Goal: Task Accomplishment & Management: Manage account settings

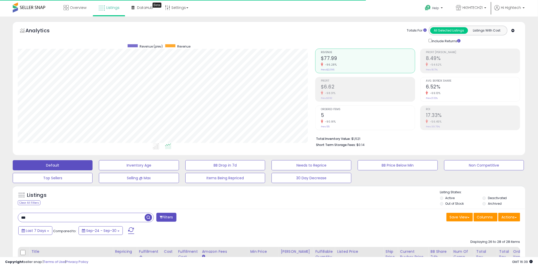
scroll to position [104, 298]
click at [173, 8] on link "Settings" at bounding box center [176, 7] width 31 height 15
click at [180, 24] on link "Store settings" at bounding box center [177, 25] width 23 height 5
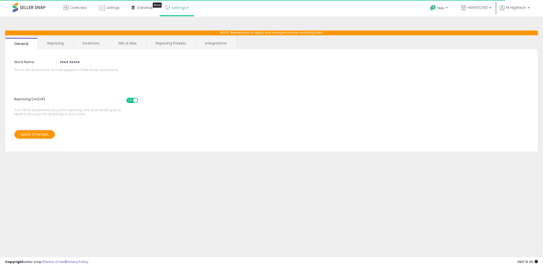
click at [56, 46] on link "Repricing" at bounding box center [55, 43] width 35 height 11
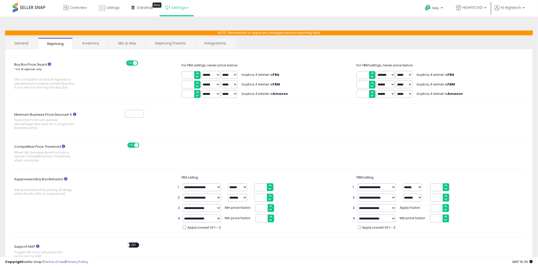
click at [83, 44] on link "Inventory" at bounding box center [90, 43] width 35 height 11
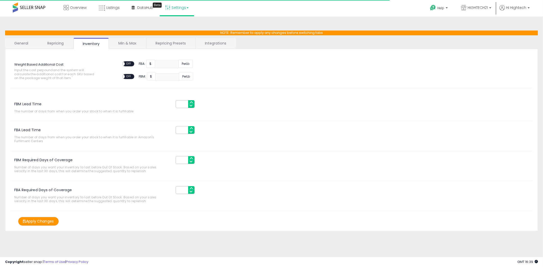
click at [117, 42] on link "Min & Max" at bounding box center [127, 43] width 36 height 11
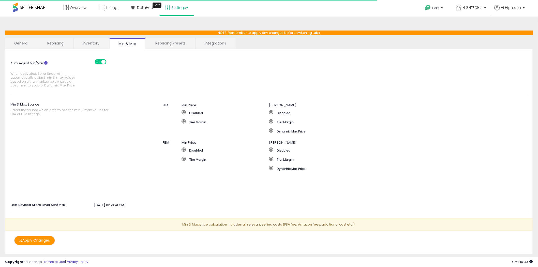
click at [222, 47] on link "Integrations" at bounding box center [216, 43] width 40 height 11
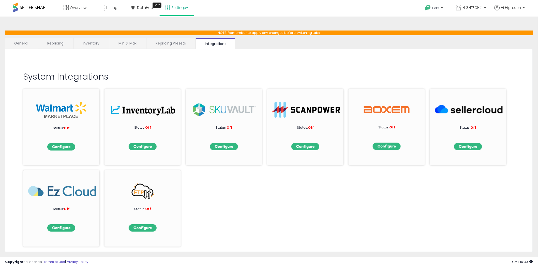
click at [166, 42] on link "Repricing Presets" at bounding box center [171, 43] width 49 height 11
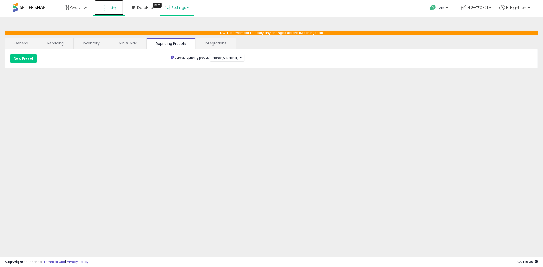
click at [111, 3] on link "Listings" at bounding box center [109, 7] width 29 height 15
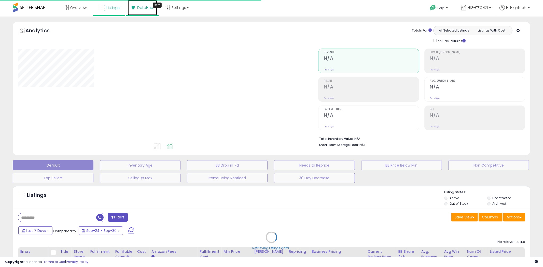
click at [132, 6] on icon at bounding box center [133, 8] width 3 height 4
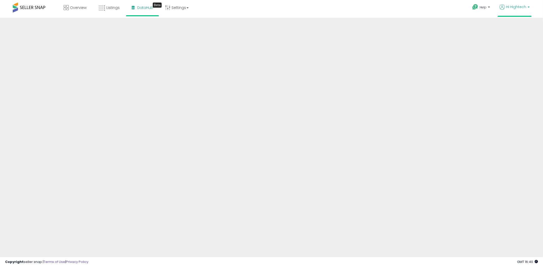
click at [519, 10] on p "Hi Hightech" at bounding box center [514, 7] width 30 height 6
click at [519, 26] on link "Account" at bounding box center [517, 26] width 13 height 5
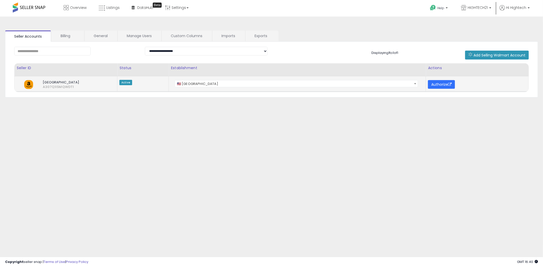
click at [444, 83] on button "Authorize" at bounding box center [441, 84] width 27 height 9
click at [73, 6] on span "Overview" at bounding box center [78, 7] width 17 height 5
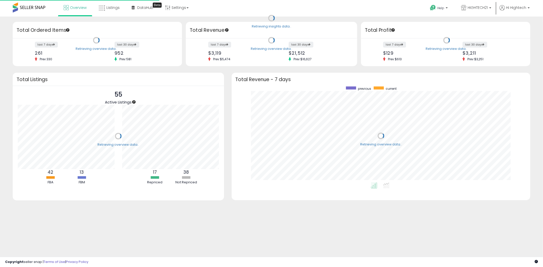
scroll to position [96, 288]
